Goal: Transaction & Acquisition: Obtain resource

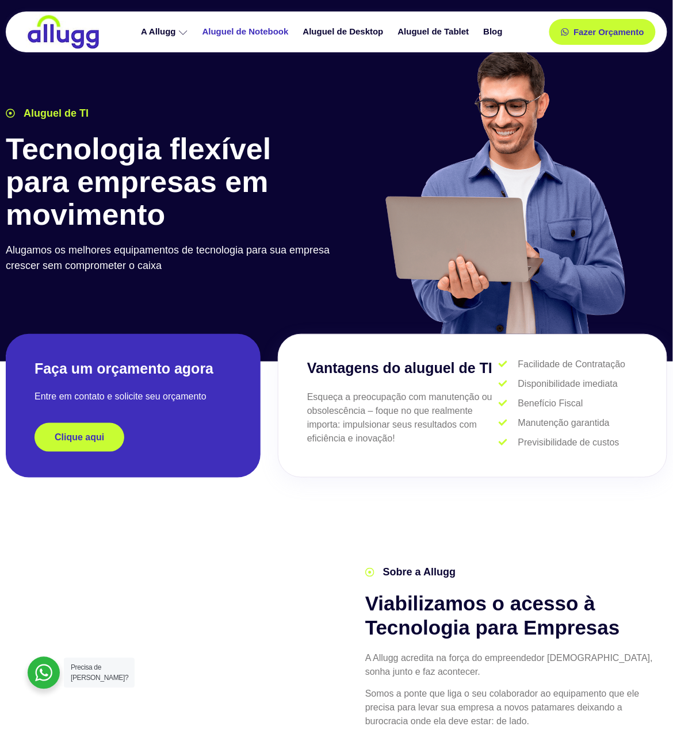
click at [256, 30] on link "Aluguel de Notebook" at bounding box center [247, 32] width 101 height 20
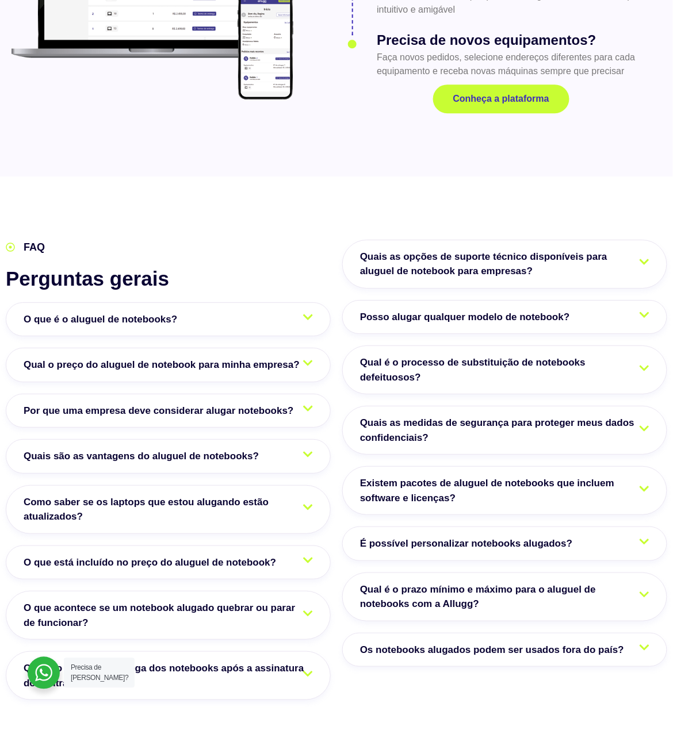
scroll to position [1763, 0]
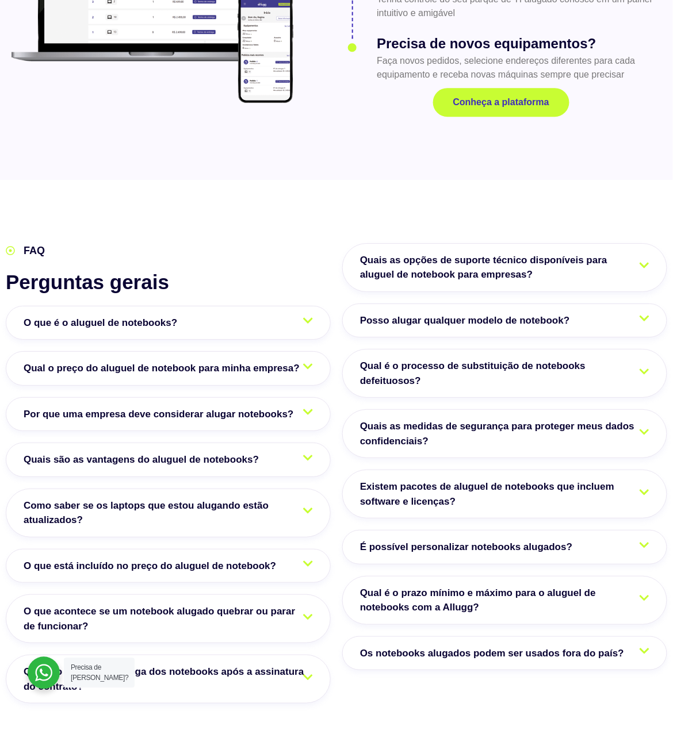
drag, startPoint x: 603, startPoint y: 515, endPoint x: 610, endPoint y: 520, distance: 8.3
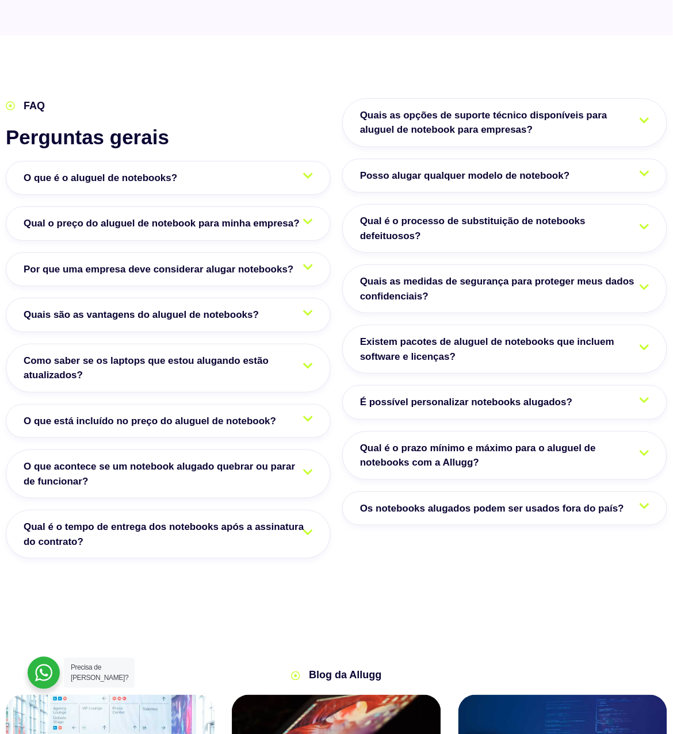
scroll to position [1916, 0]
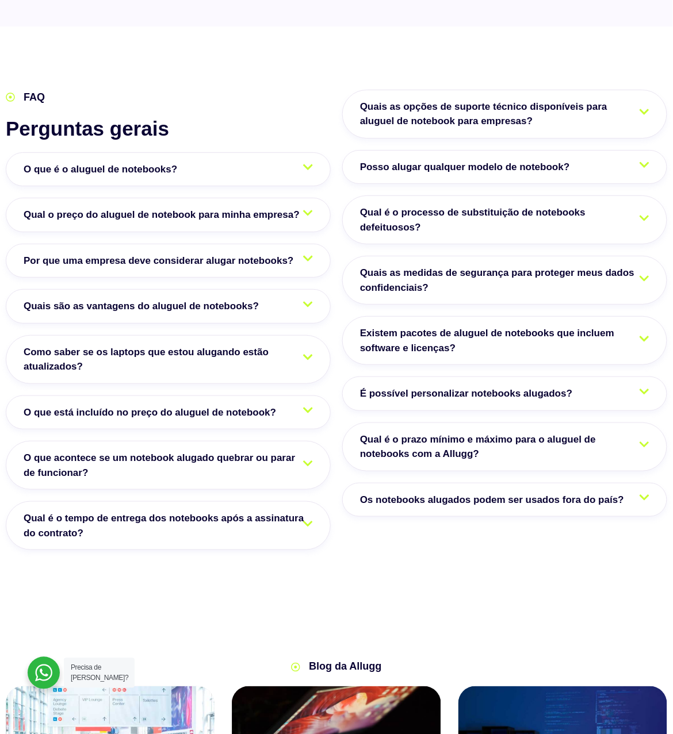
click at [306, 162] on icon at bounding box center [308, 167] width 10 height 11
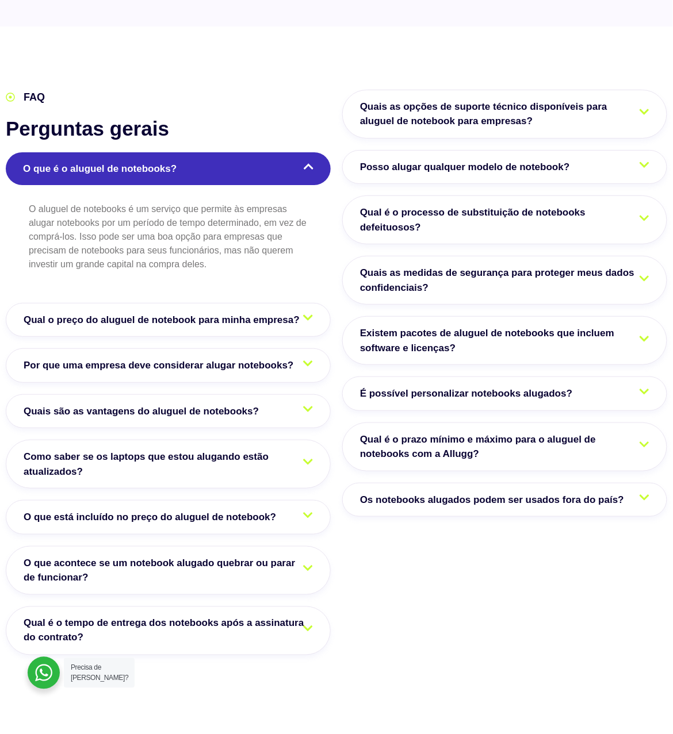
click at [309, 161] on icon at bounding box center [309, 166] width 10 height 11
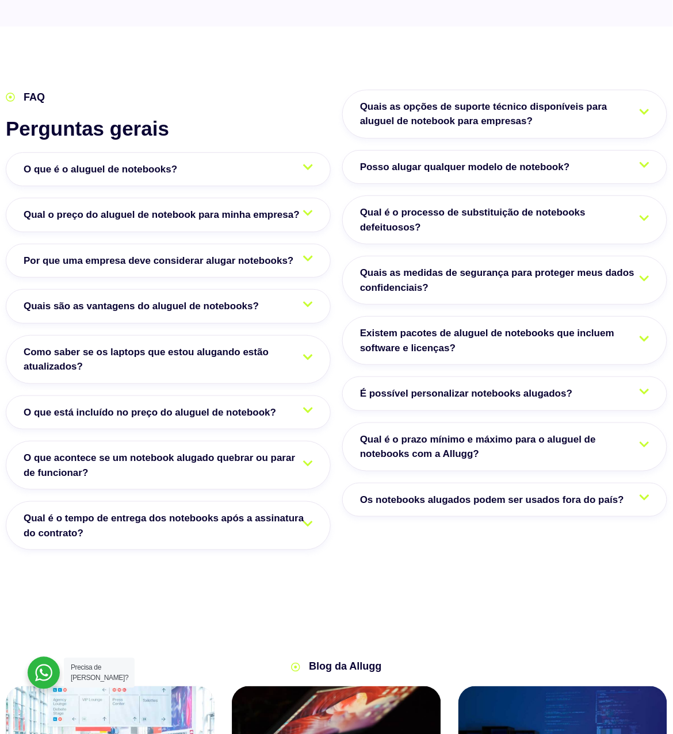
click at [306, 208] on div at bounding box center [308, 216] width 10 height 16
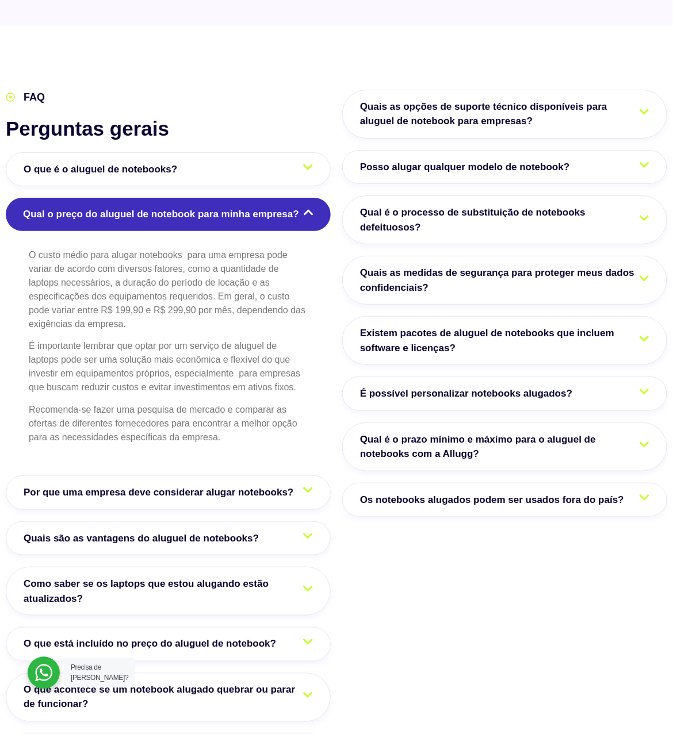
click at [306, 207] on div at bounding box center [309, 215] width 10 height 16
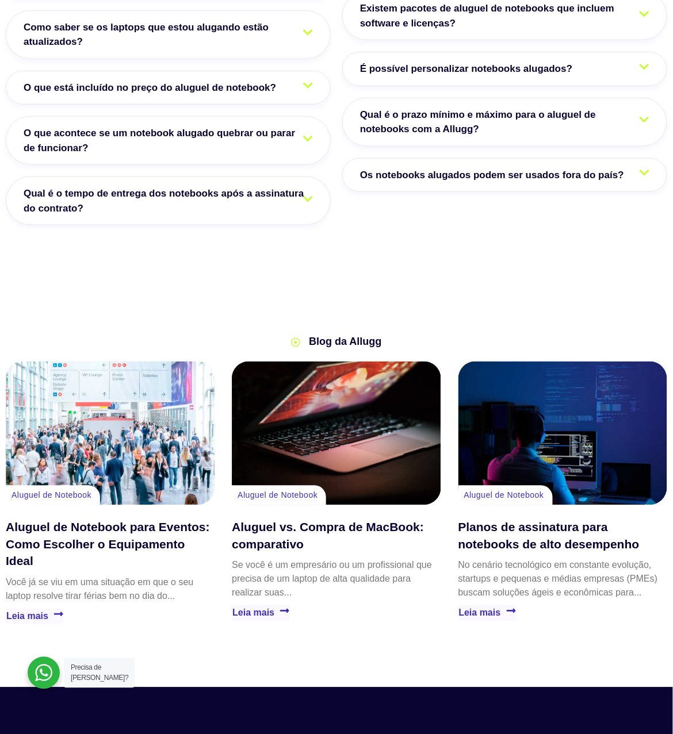
scroll to position [2453, 0]
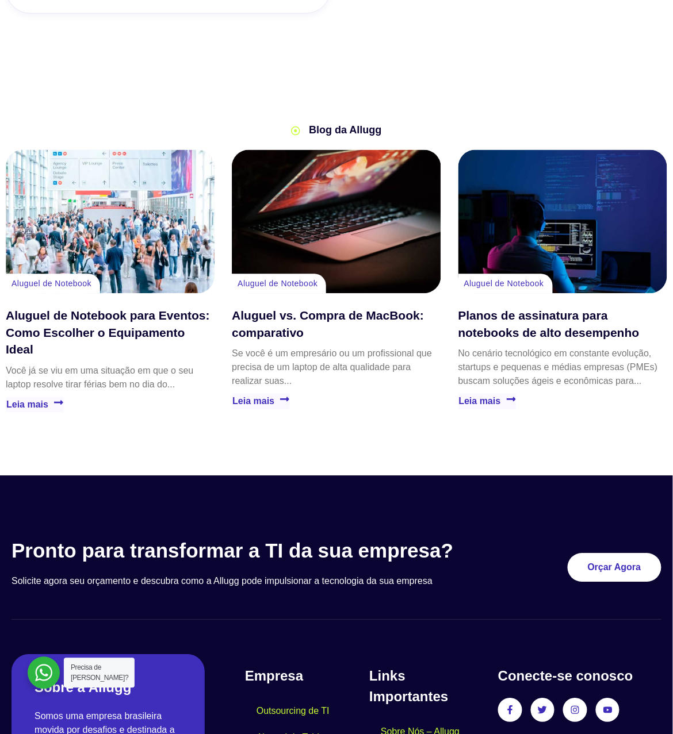
click at [329, 347] on p "Se você é um empresário ou um profissional que precisa de um laptop de alta qua…" at bounding box center [336, 367] width 209 height 41
click at [289, 279] on link "Aluguel de Notebook" at bounding box center [277, 283] width 80 height 9
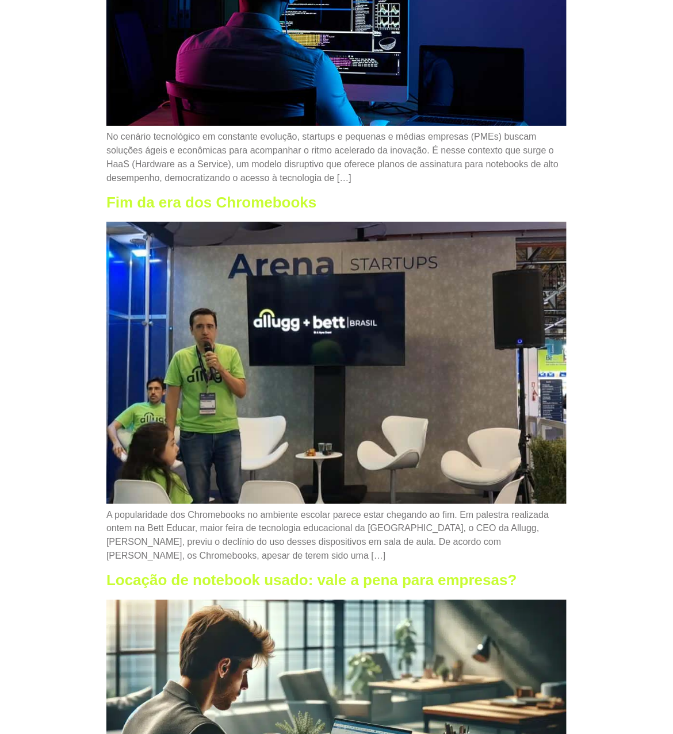
scroll to position [996, 0]
